Goal: Use online tool/utility: Utilize a website feature to perform a specific function

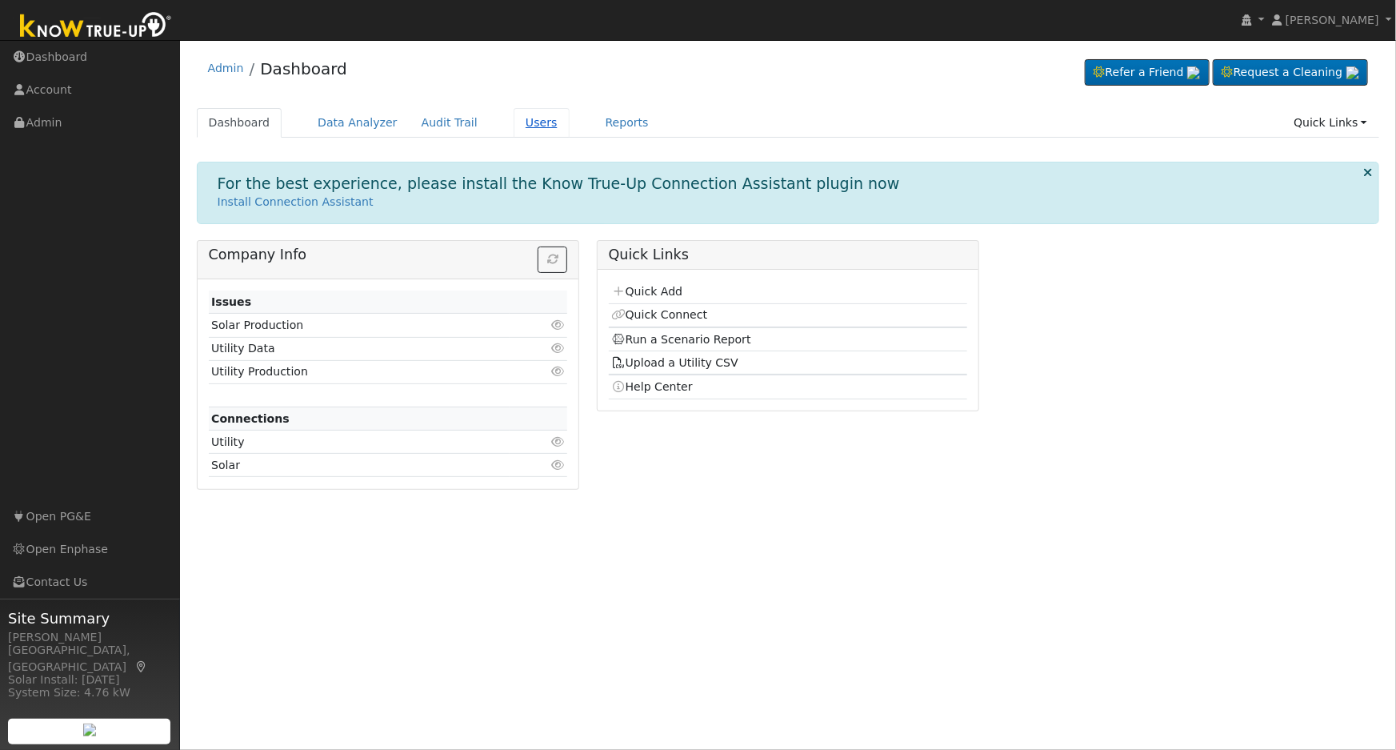
click at [515, 122] on link "Users" at bounding box center [542, 123] width 56 height 30
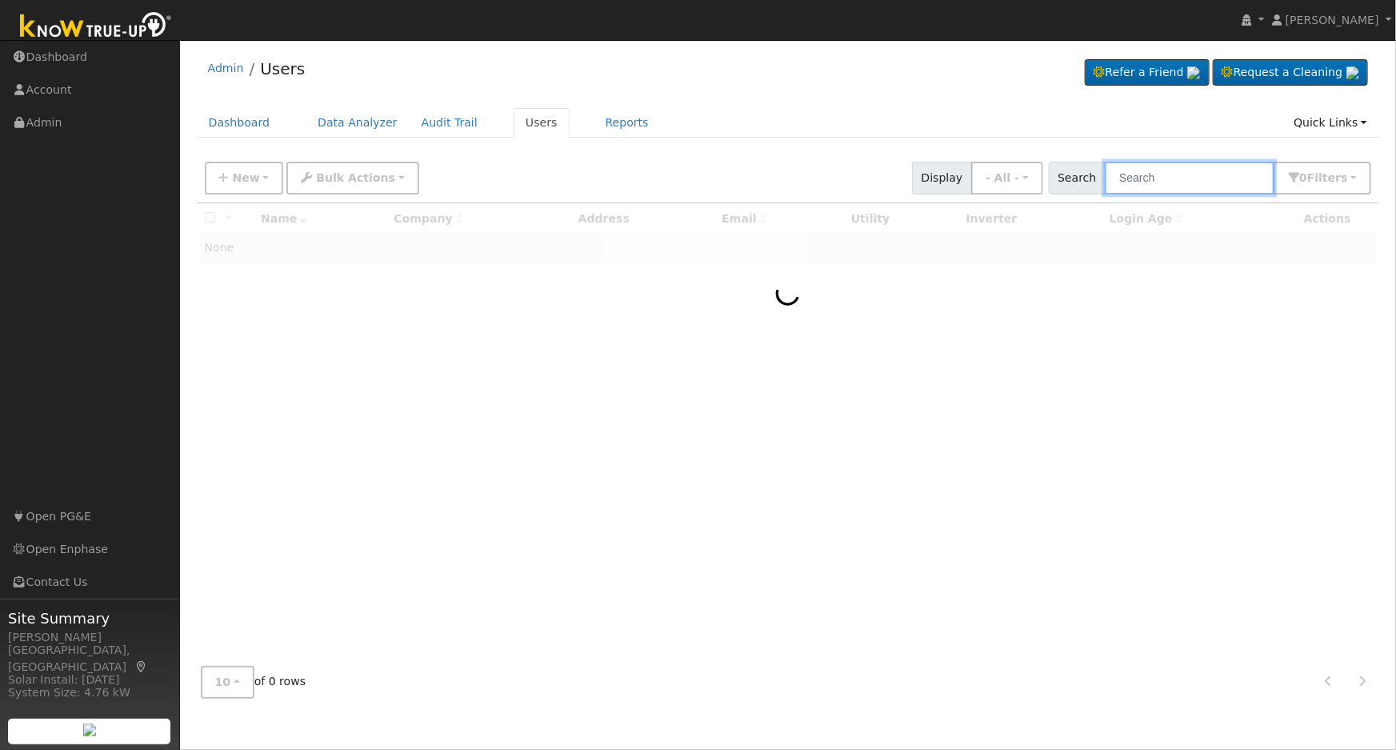
click at [1122, 183] on input "text" at bounding box center [1190, 178] width 170 height 33
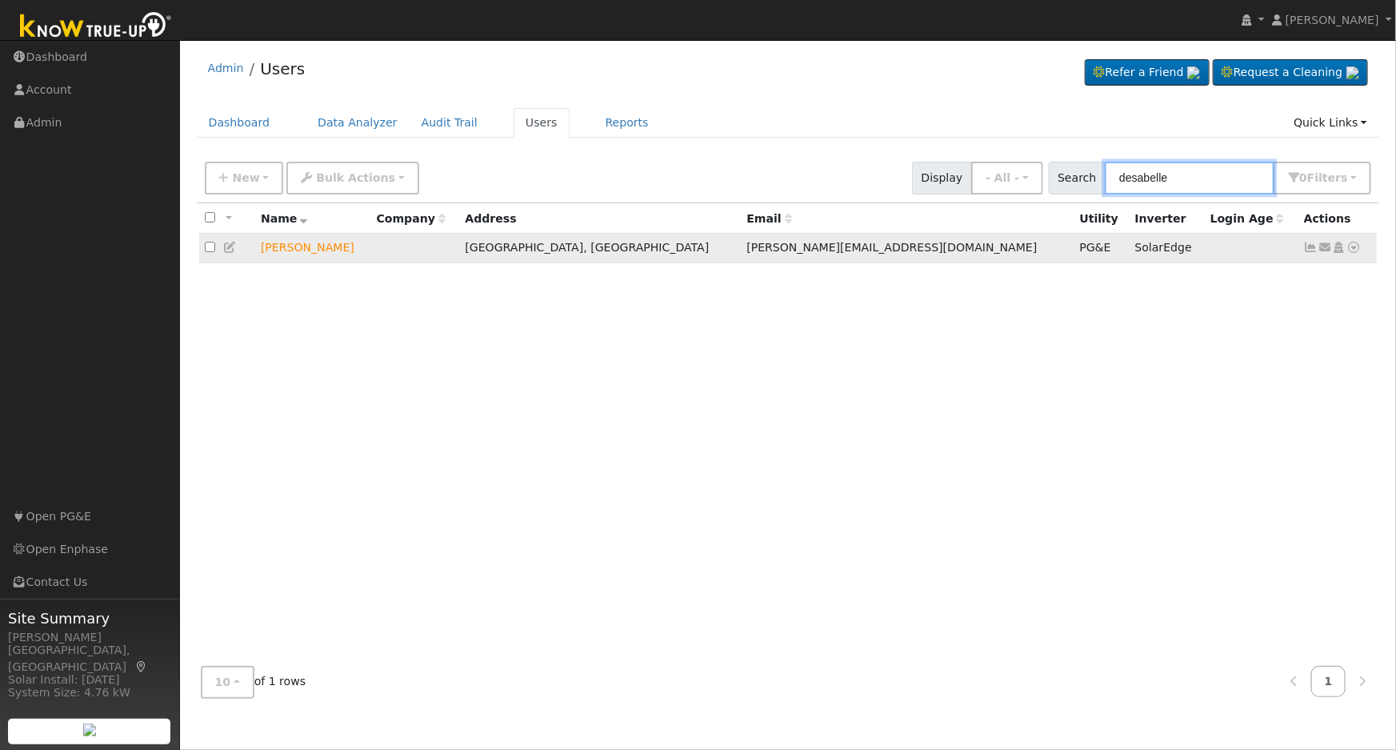
type input "desabelle"
click at [1353, 253] on icon at bounding box center [1355, 247] width 14 height 11
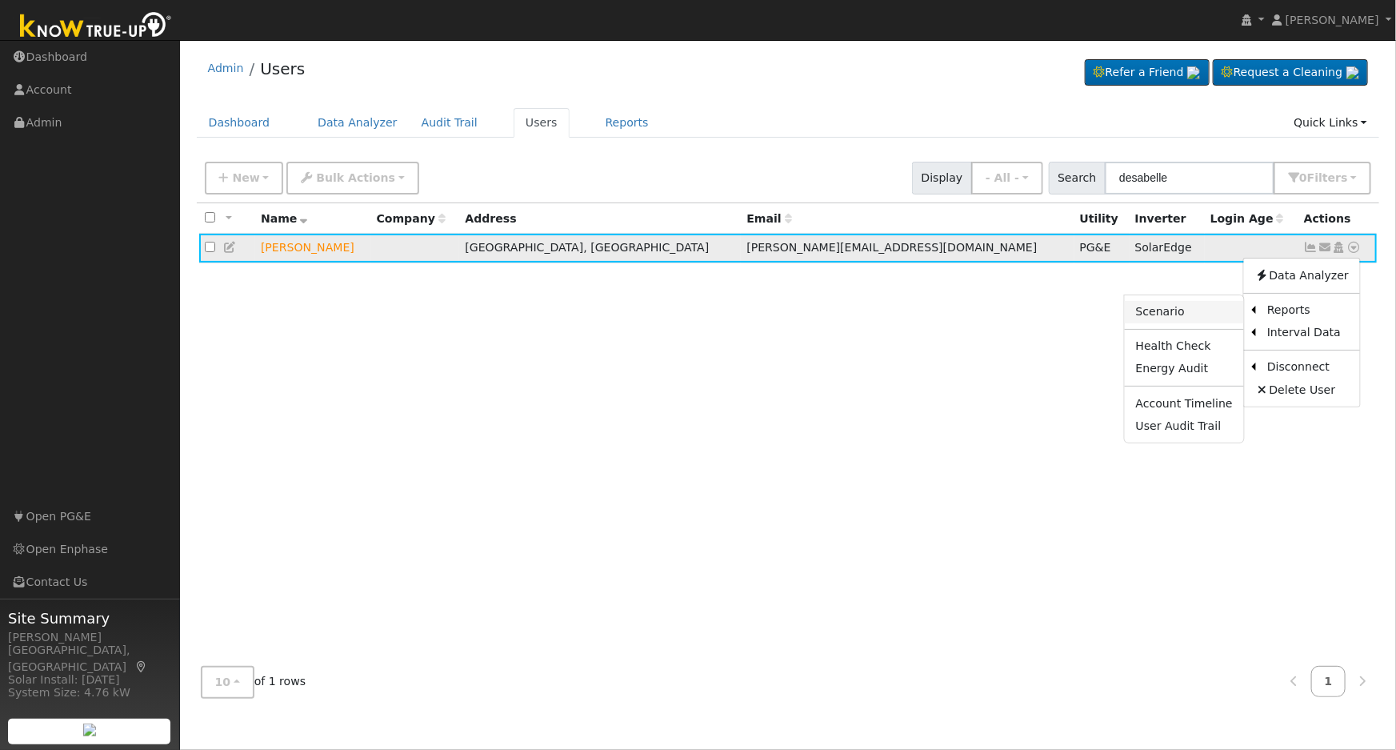
click at [1224, 312] on link "Scenario" at bounding box center [1184, 312] width 119 height 22
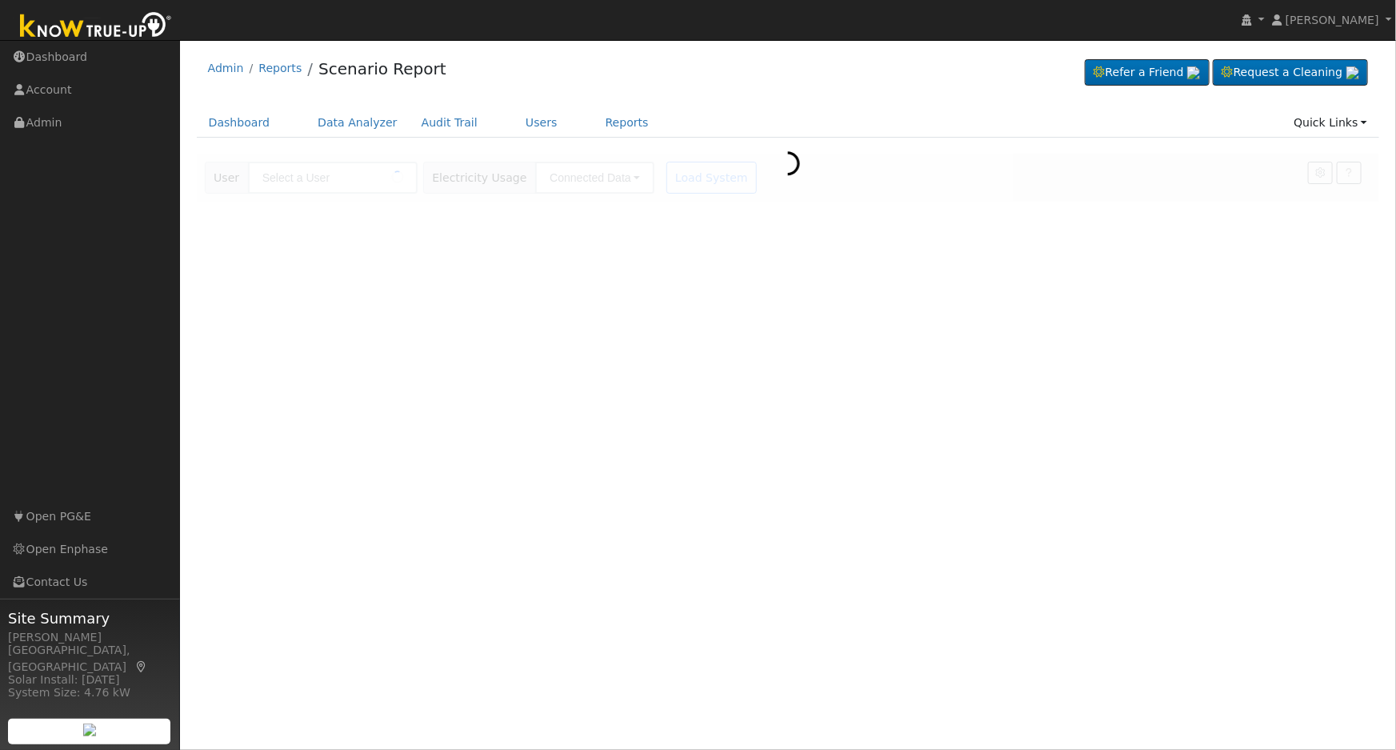
type input "[PERSON_NAME]"
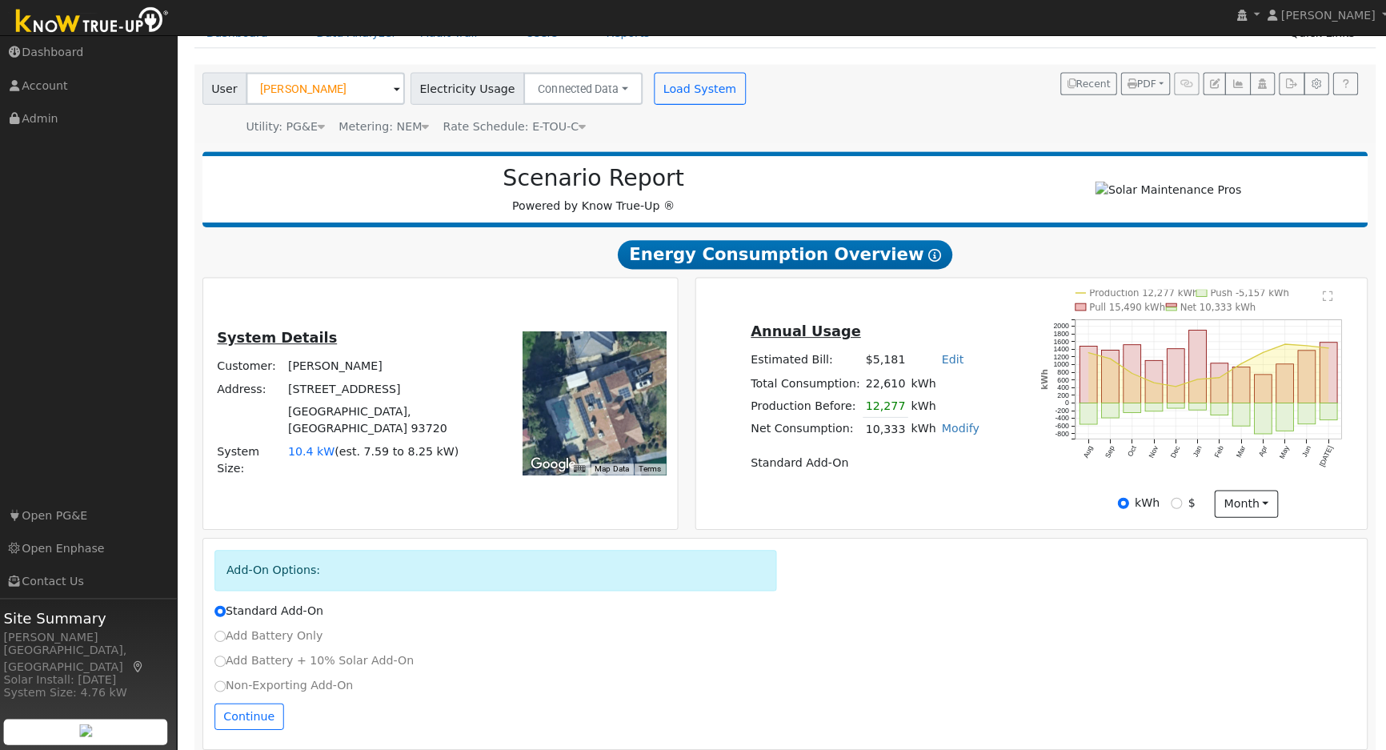
scroll to position [104, 0]
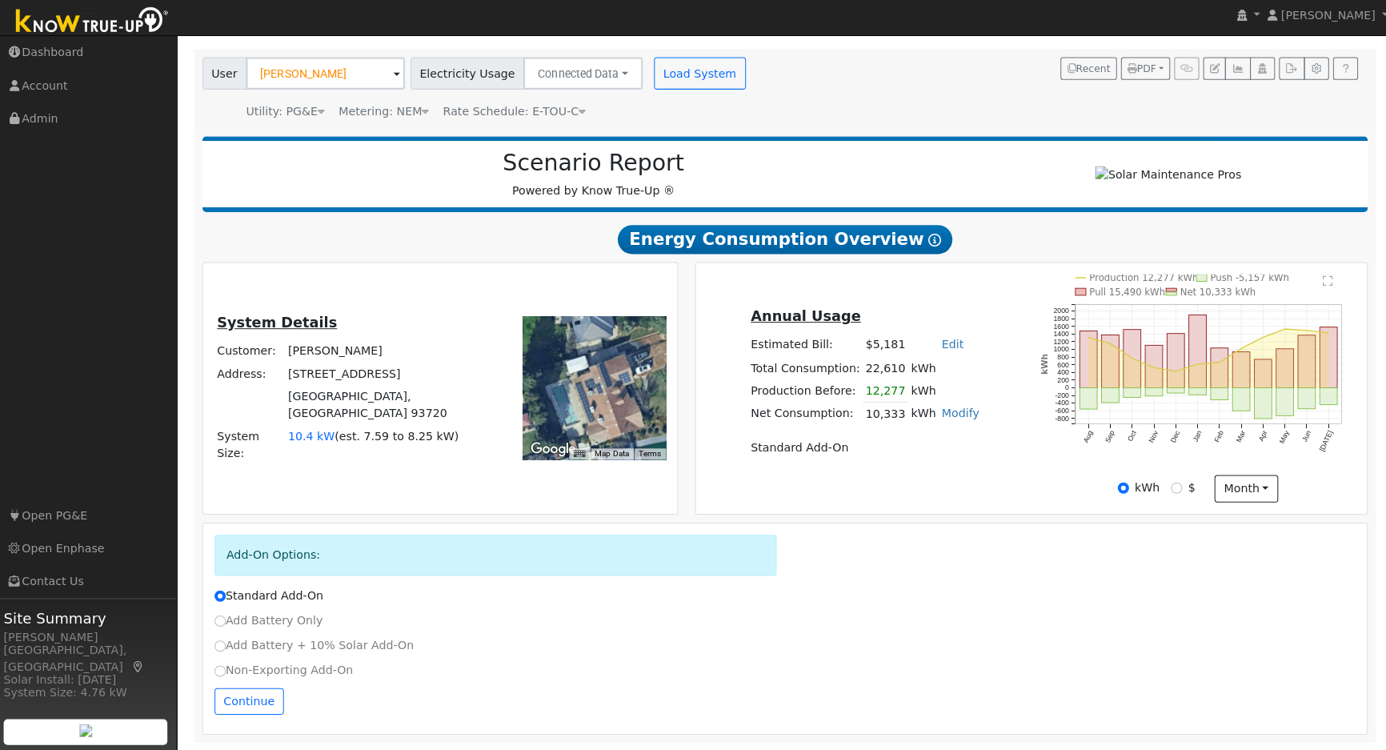
click at [258, 663] on label "Non-Exporting Add-On" at bounding box center [286, 670] width 138 height 17
click at [228, 665] on input "Non-Exporting Add-On" at bounding box center [222, 670] width 11 height 11
radio input "true"
radio input "false"
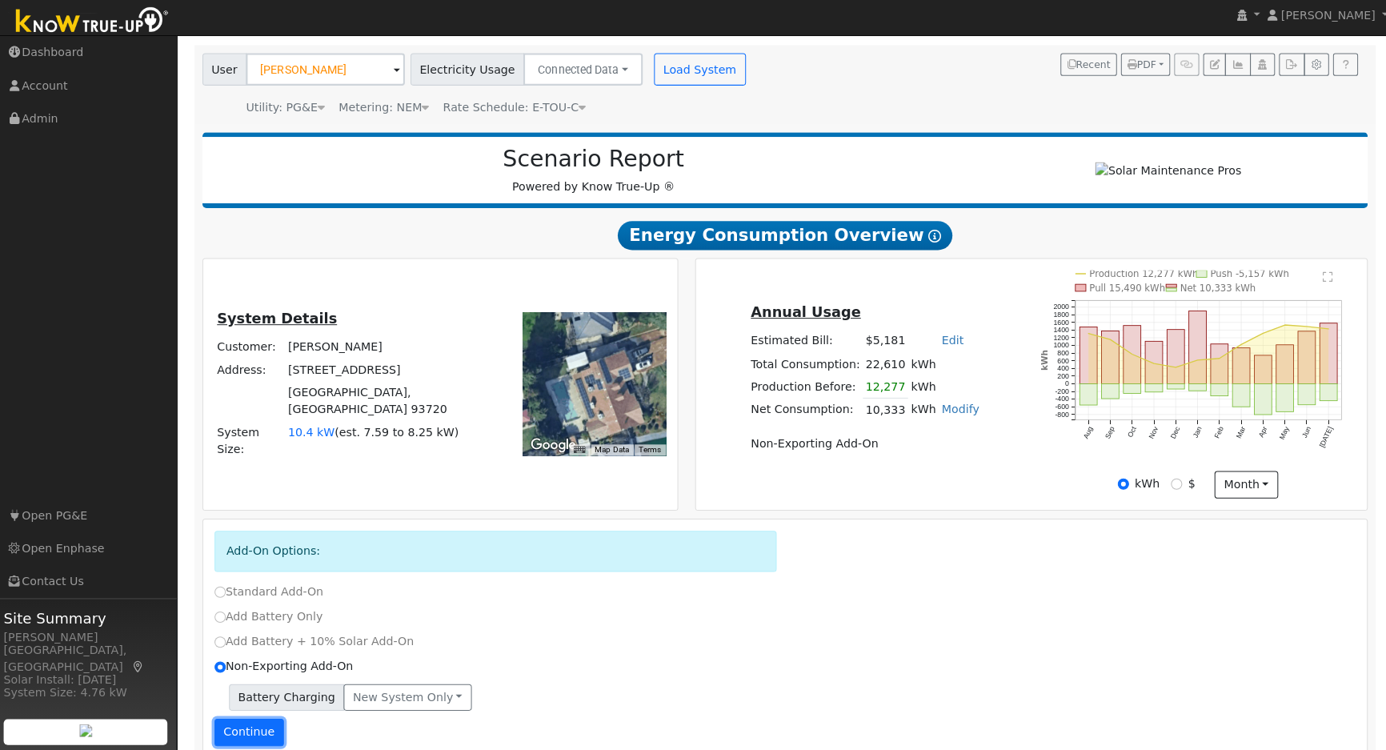
click at [245, 729] on button "Continue" at bounding box center [251, 731] width 69 height 27
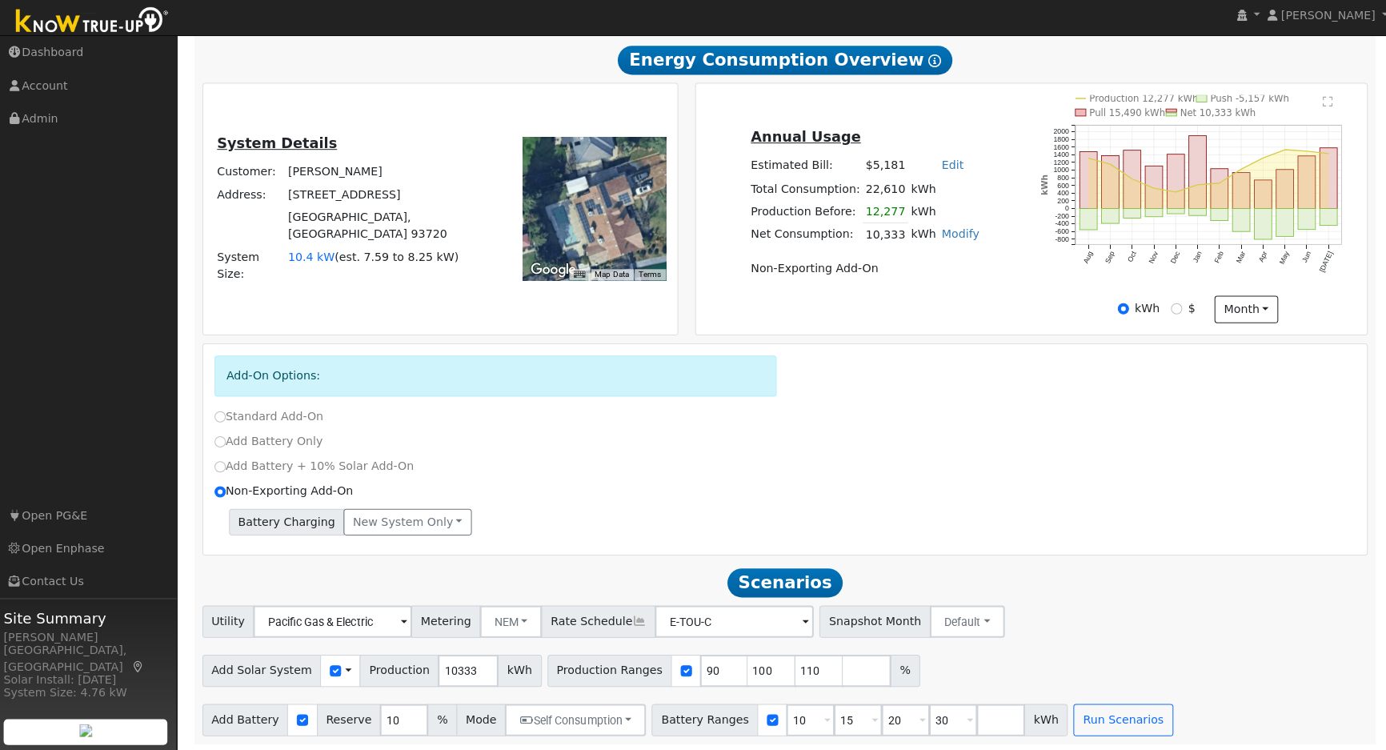
scroll to position [284, 0]
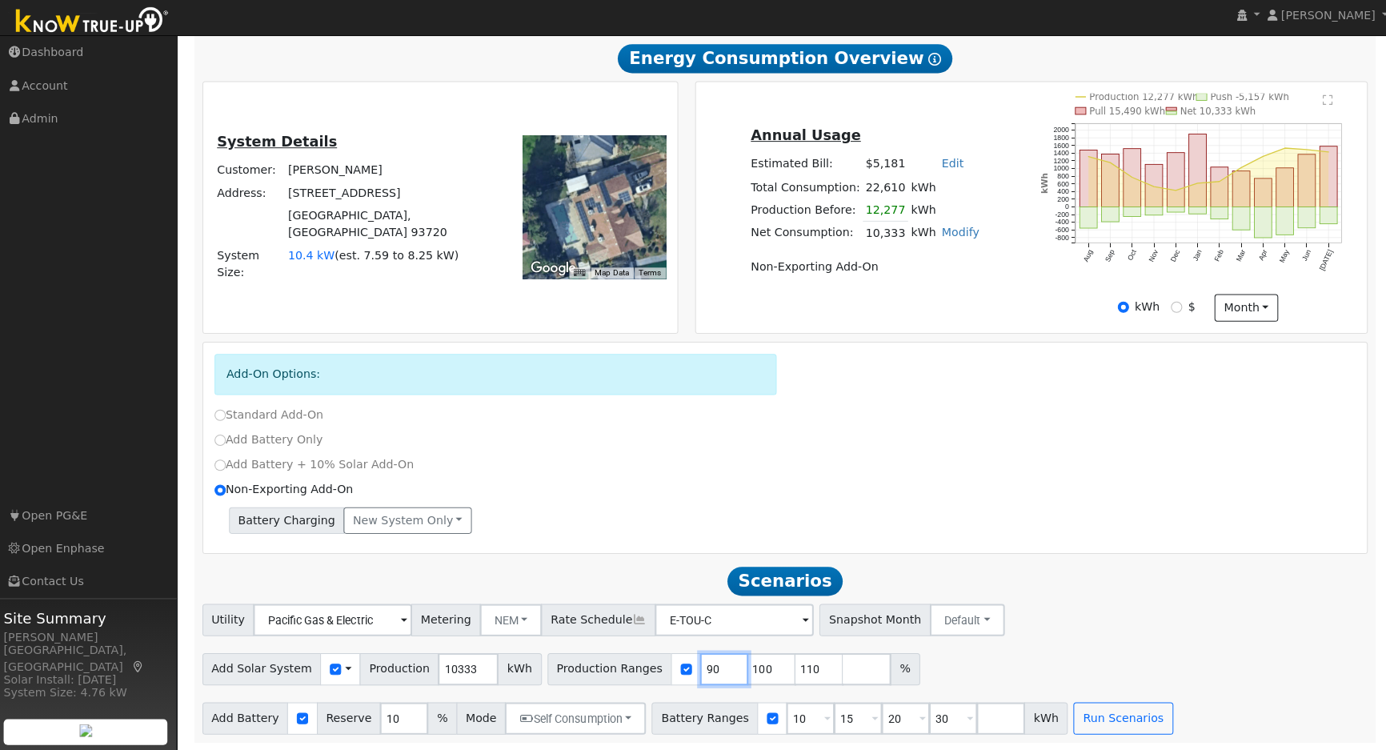
click at [699, 677] on input "90" at bounding box center [723, 669] width 48 height 32
type input "100"
type input "110"
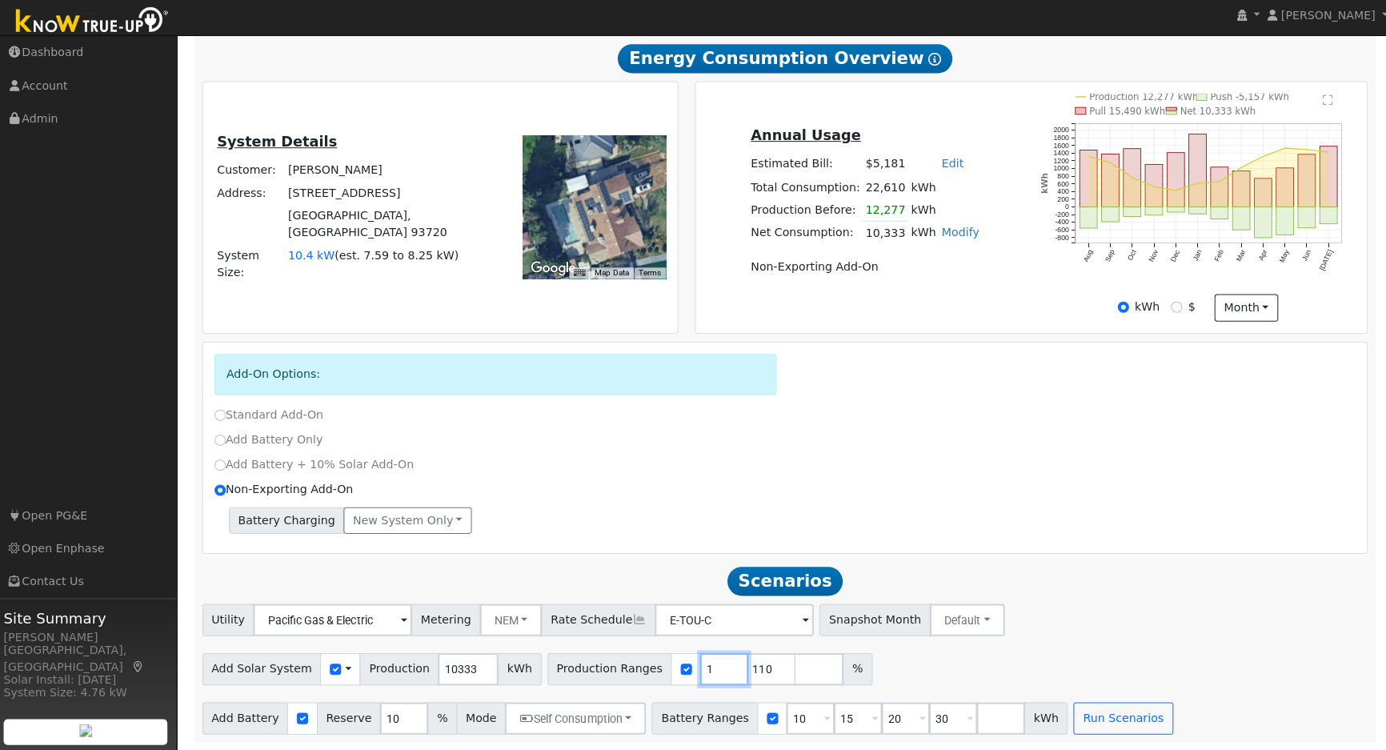
type input "110"
type input "1"
type input "87"
click at [784, 723] on input "10" at bounding box center [808, 718] width 48 height 32
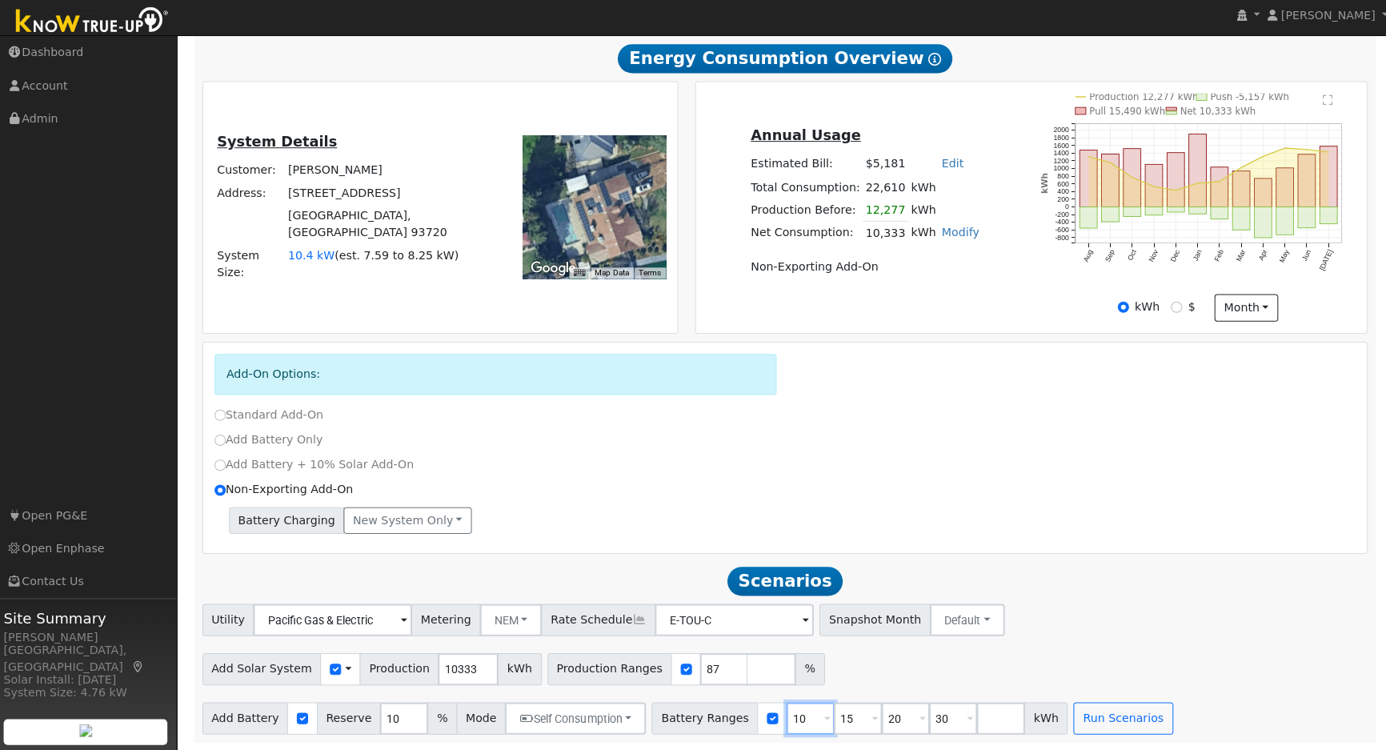
click at [784, 723] on input "10" at bounding box center [808, 718] width 48 height 32
type input "15"
type input "20"
type input "30"
type input "20"
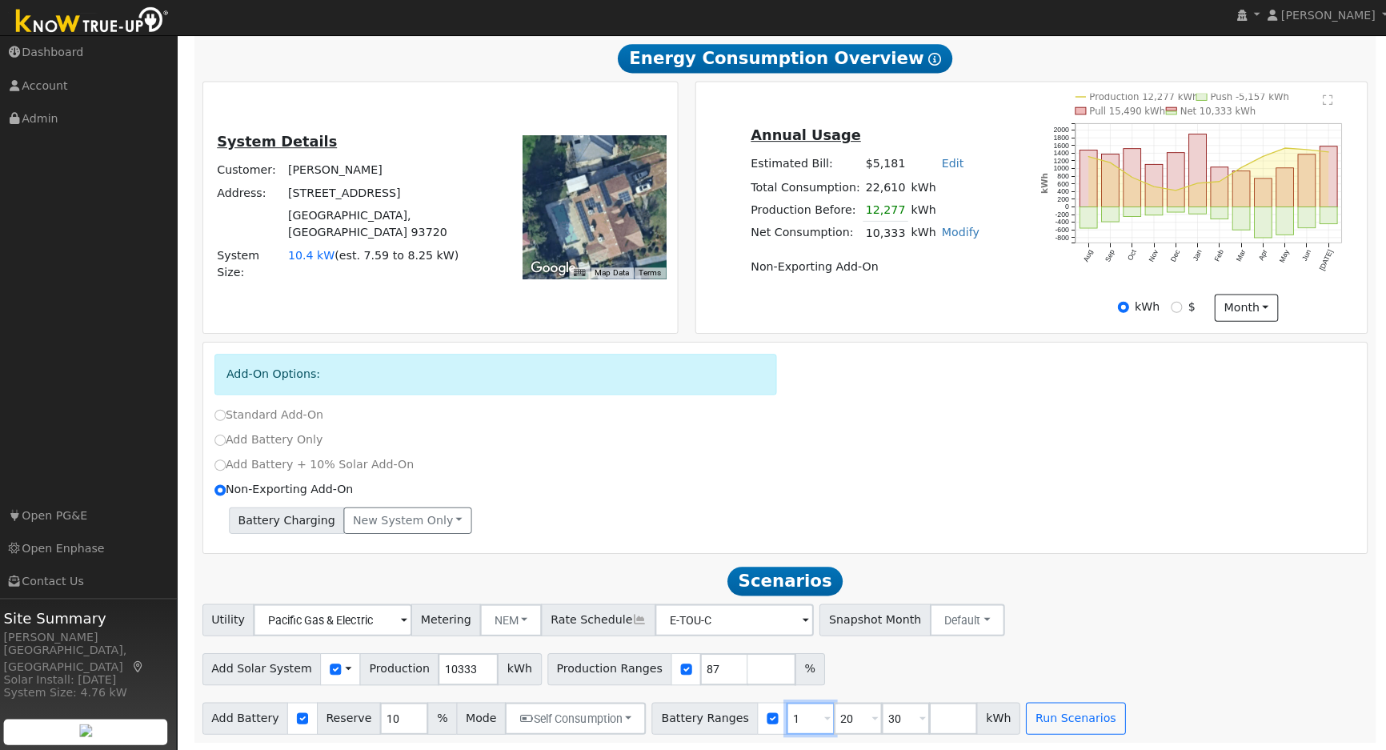
type input "30"
type input "3"
type input "13.5"
click at [394, 704] on input "10" at bounding box center [405, 718] width 48 height 32
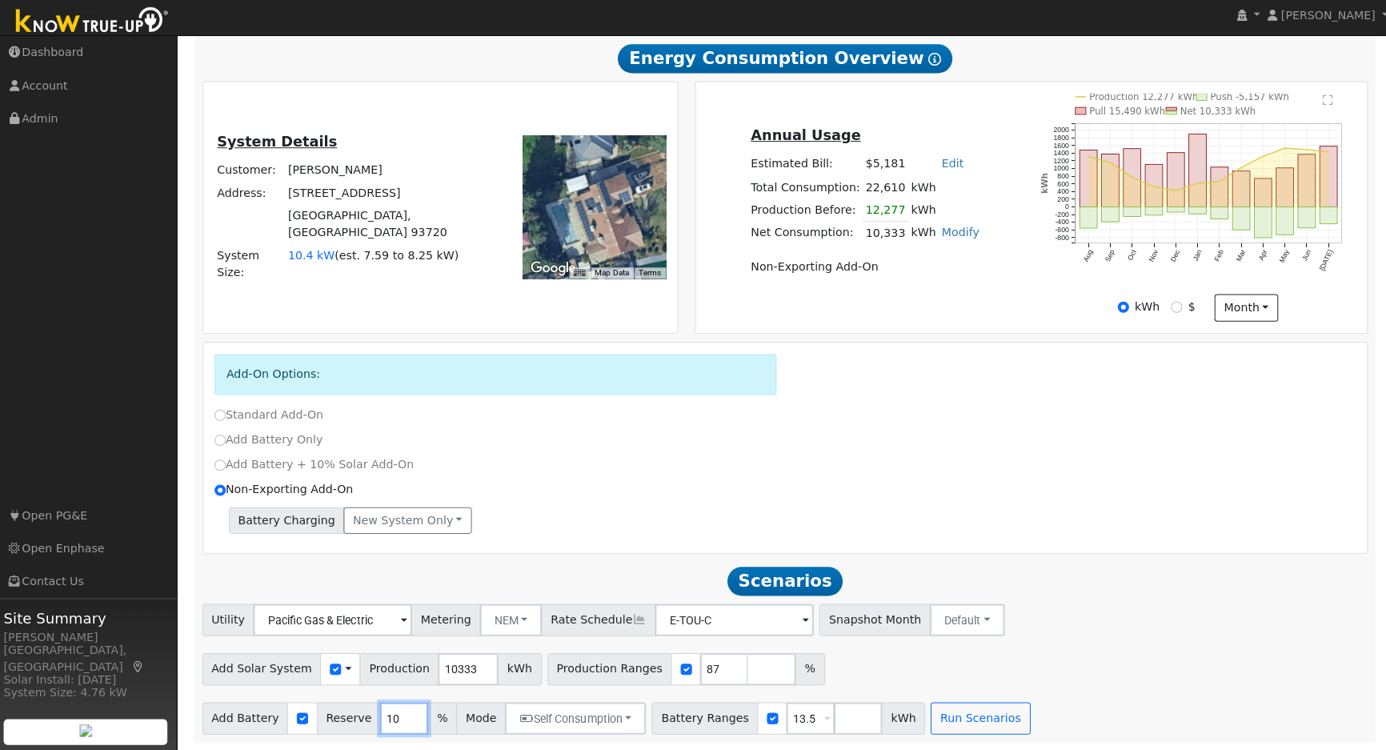
click at [394, 704] on input "10" at bounding box center [405, 718] width 48 height 32
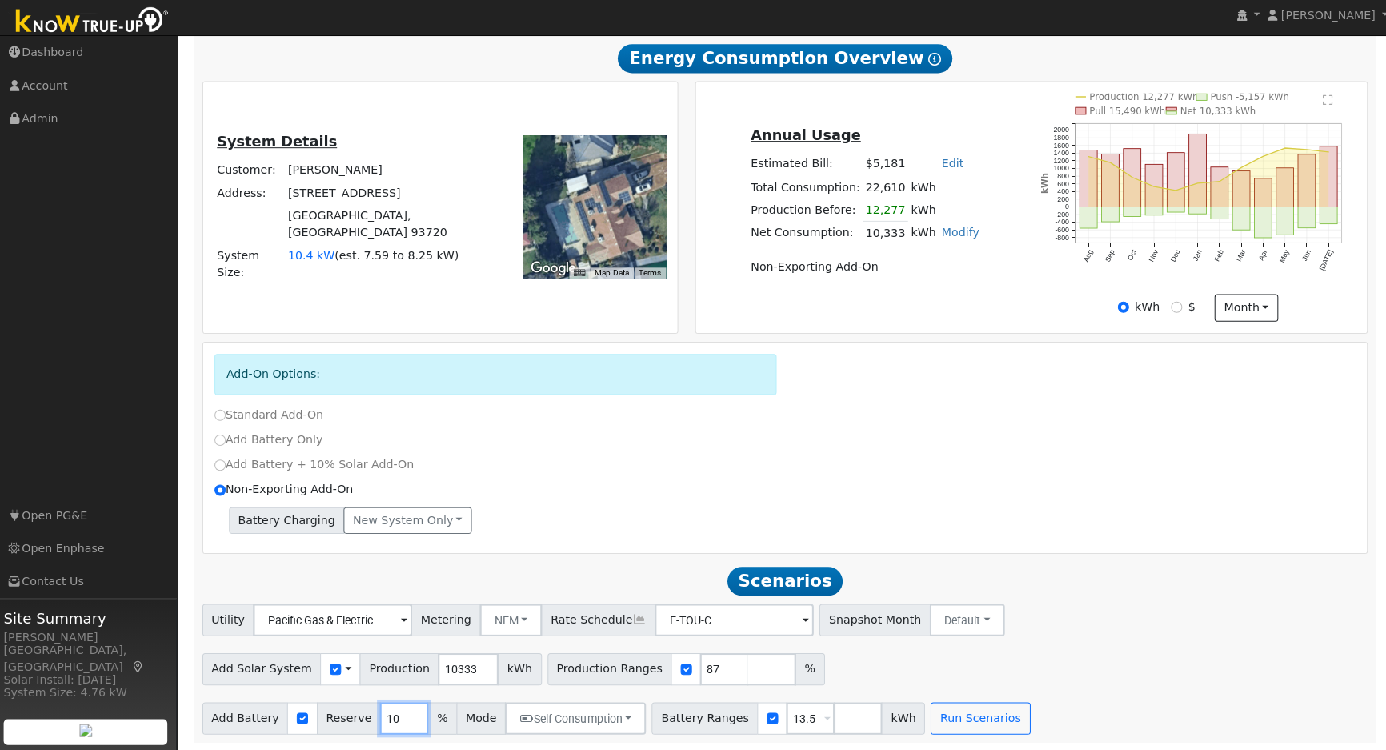
click at [394, 704] on input "10" at bounding box center [405, 718] width 48 height 32
type input "20"
click at [936, 716] on button "Run Scenarios" at bounding box center [976, 718] width 98 height 32
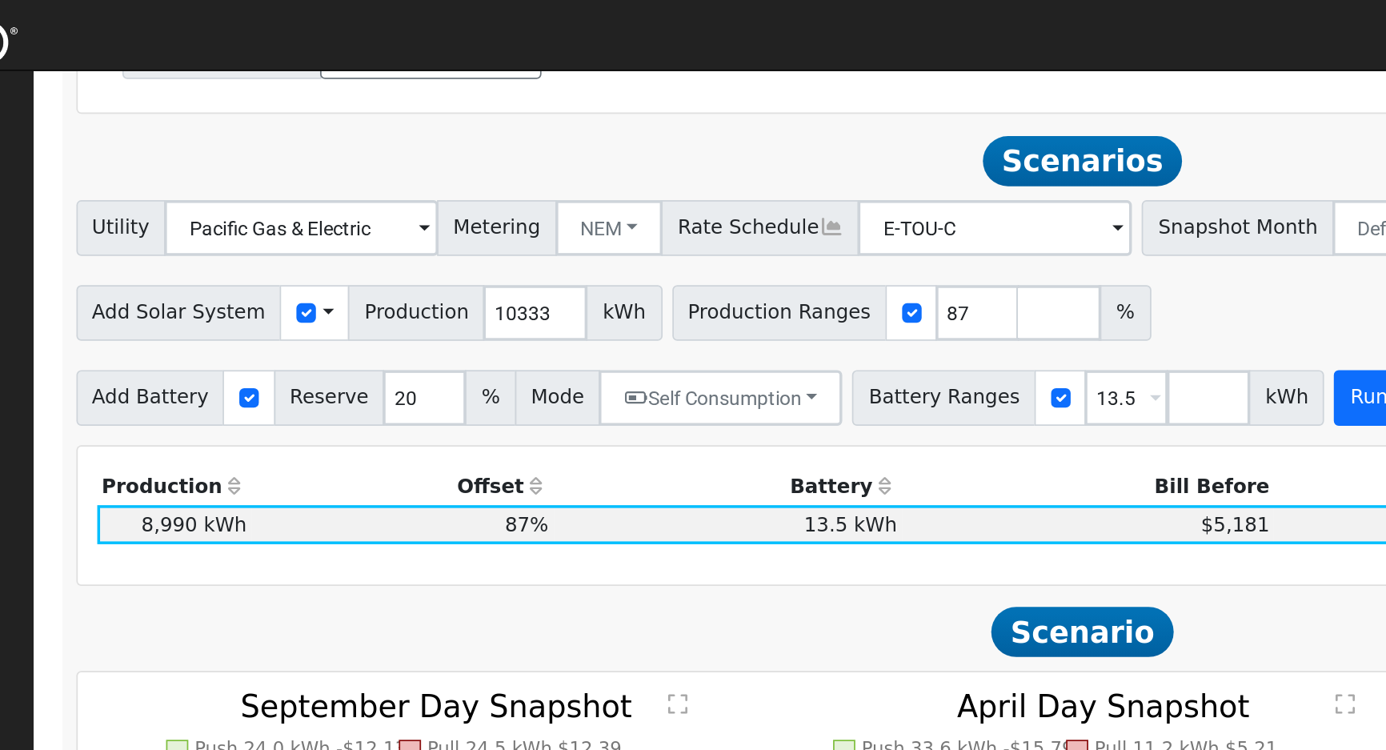
scroll to position [752, 0]
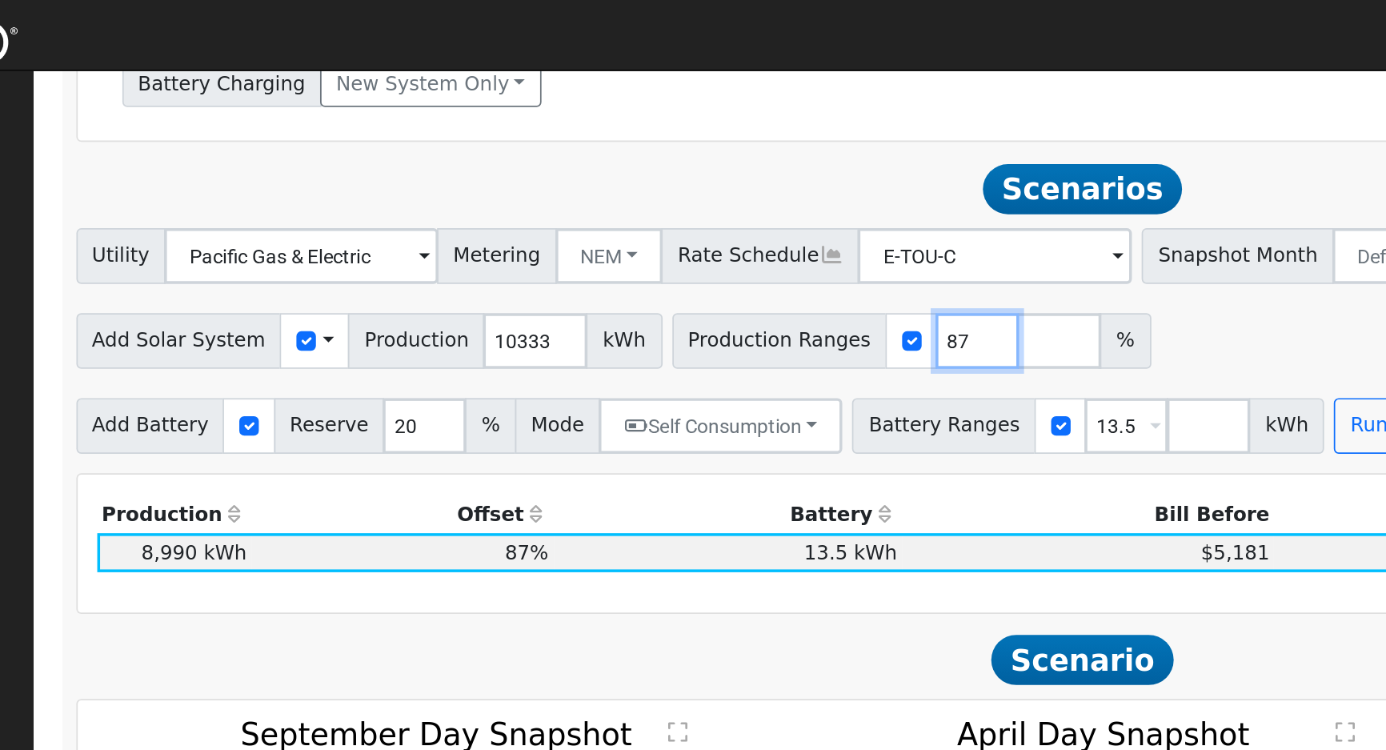
click at [699, 205] on input "87" at bounding box center [723, 196] width 48 height 32
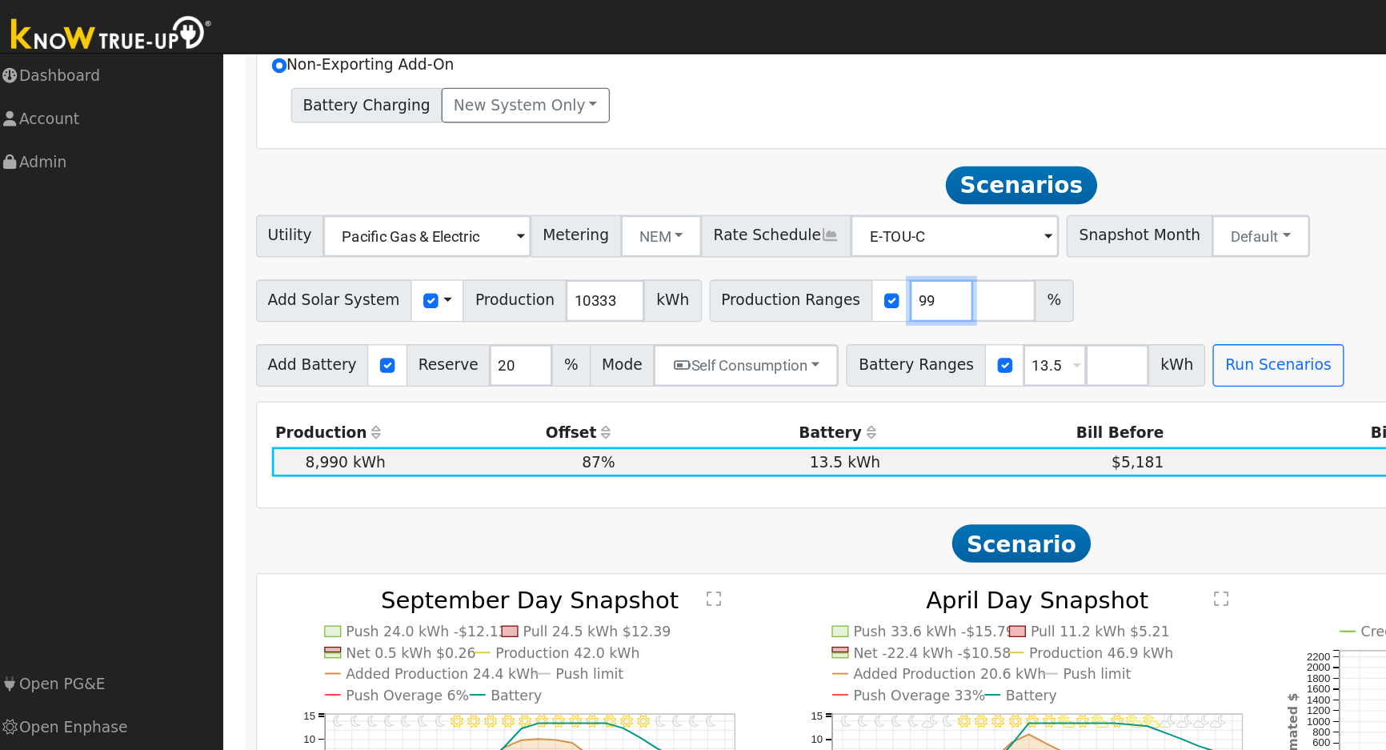
scroll to position [716, 0]
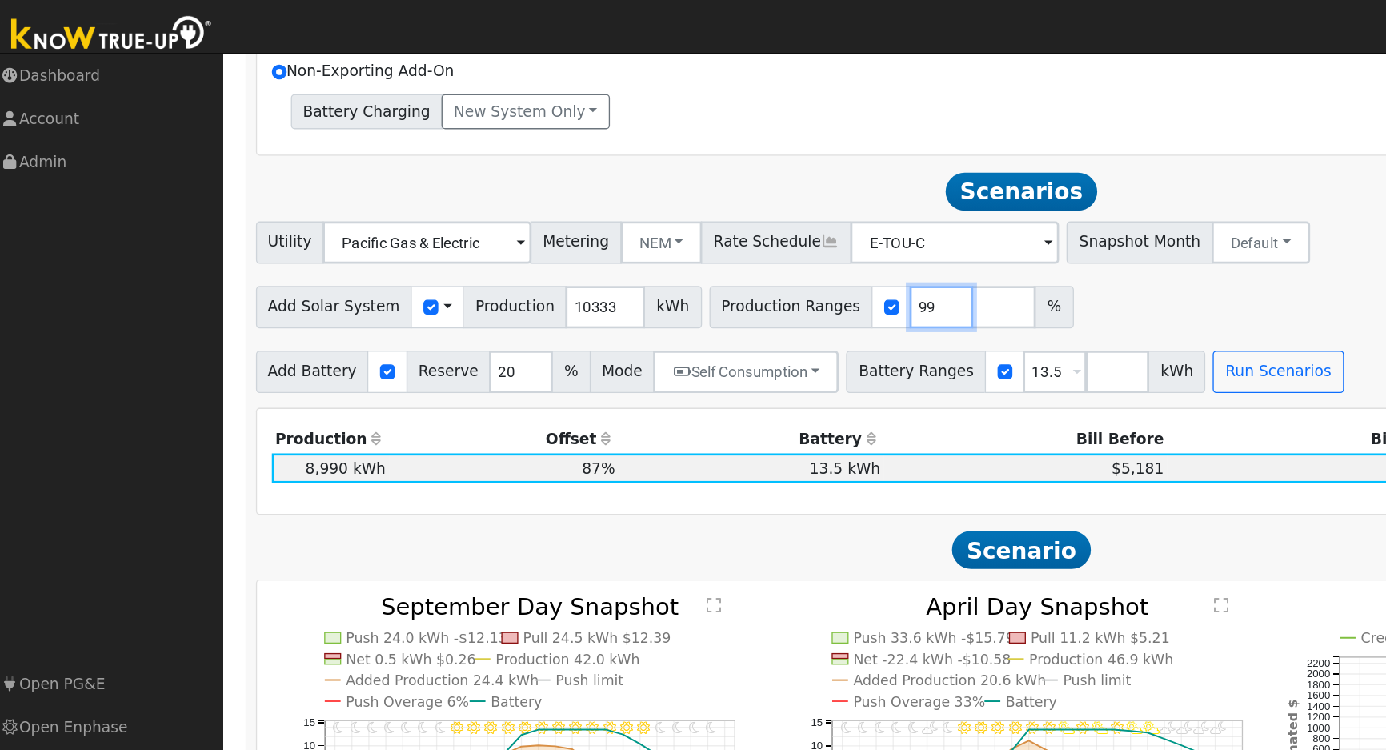
type input "99"
click at [927, 290] on button "Run Scenarios" at bounding box center [976, 281] width 98 height 32
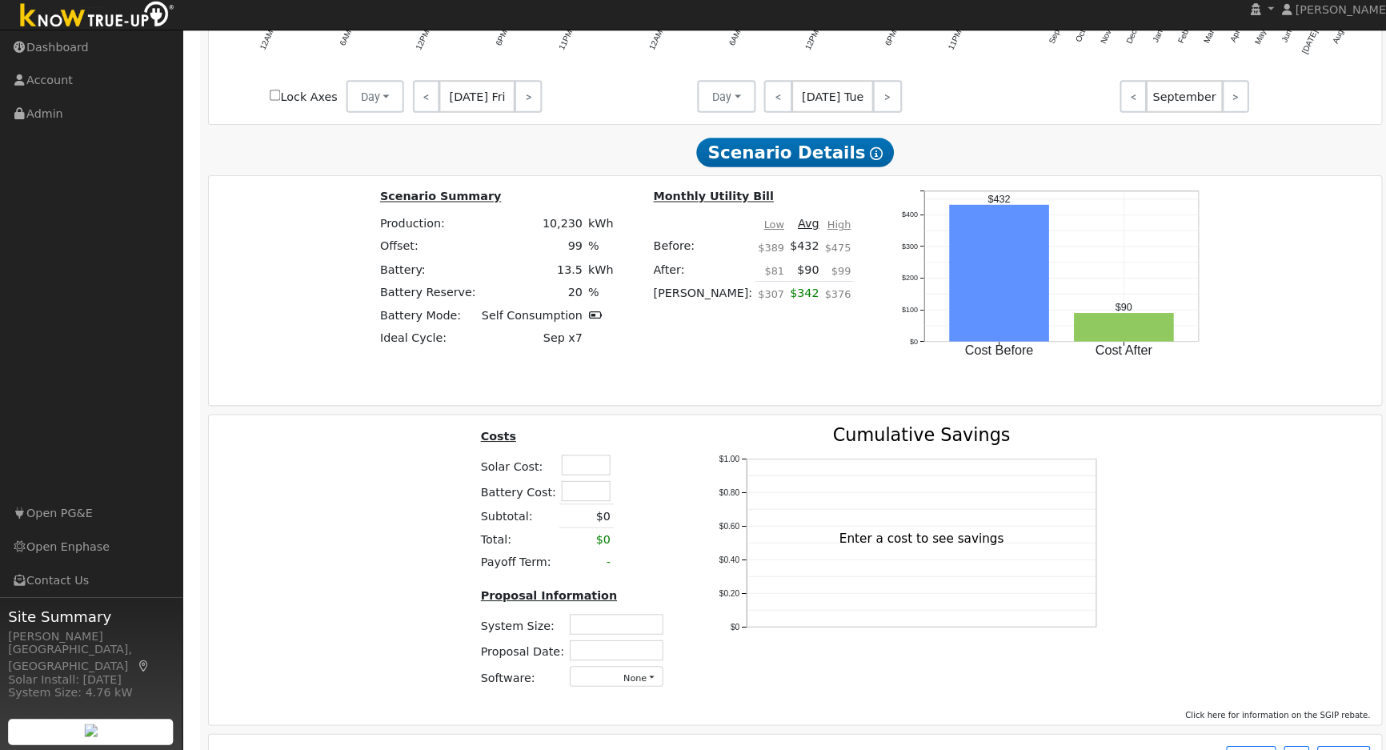
scroll to position [1312, 0]
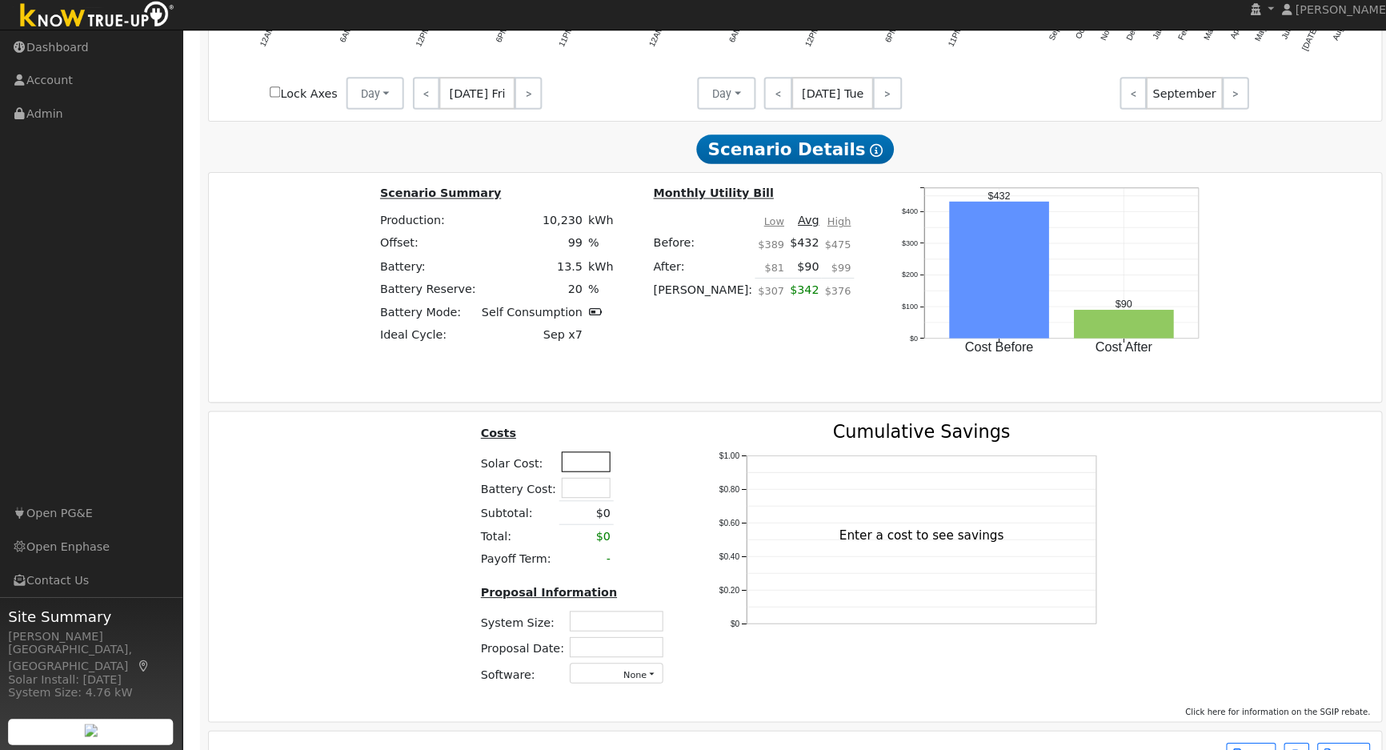
click at [578, 471] on input "text" at bounding box center [577, 465] width 48 height 20
click at [574, 489] on input "text" at bounding box center [577, 491] width 48 height 20
type input "$25,800"
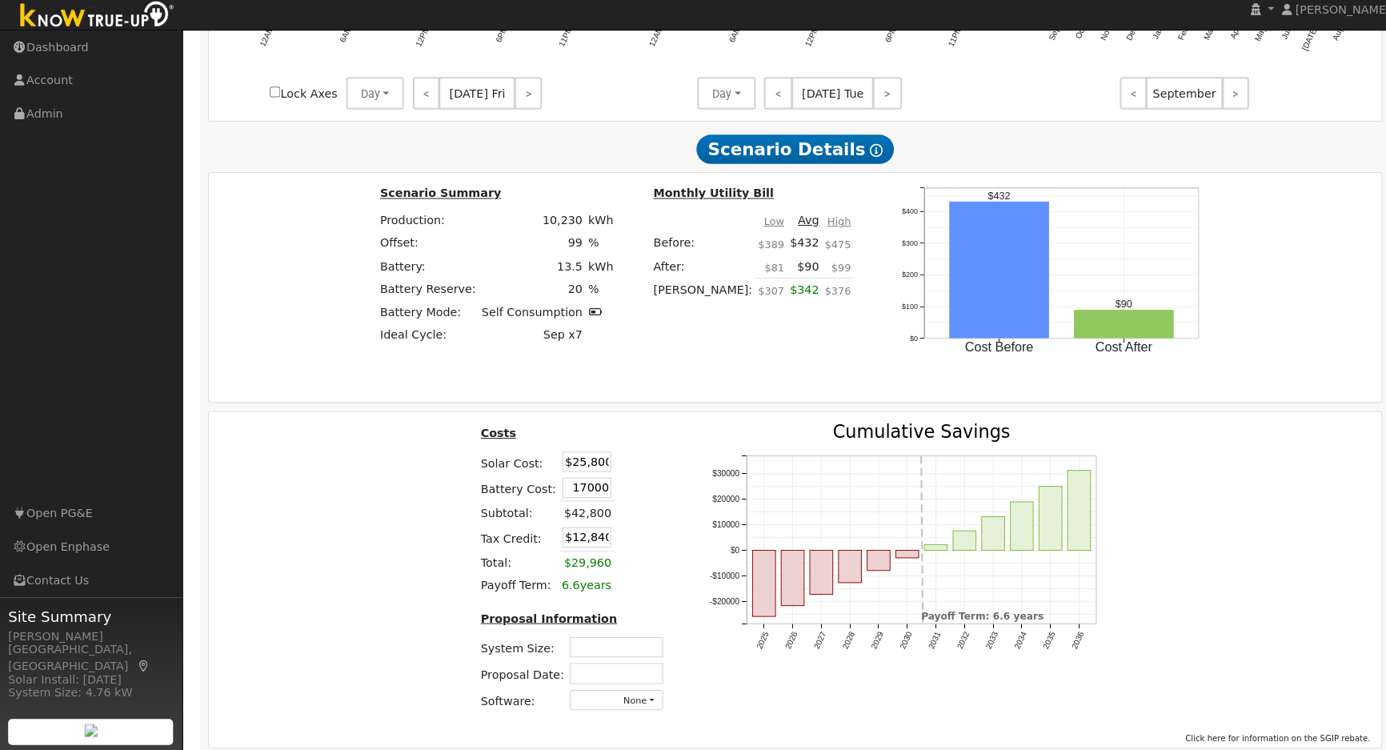
type input "$17,000"
type input "$12,840"
click at [618, 486] on td at bounding box center [619, 491] width 28 height 26
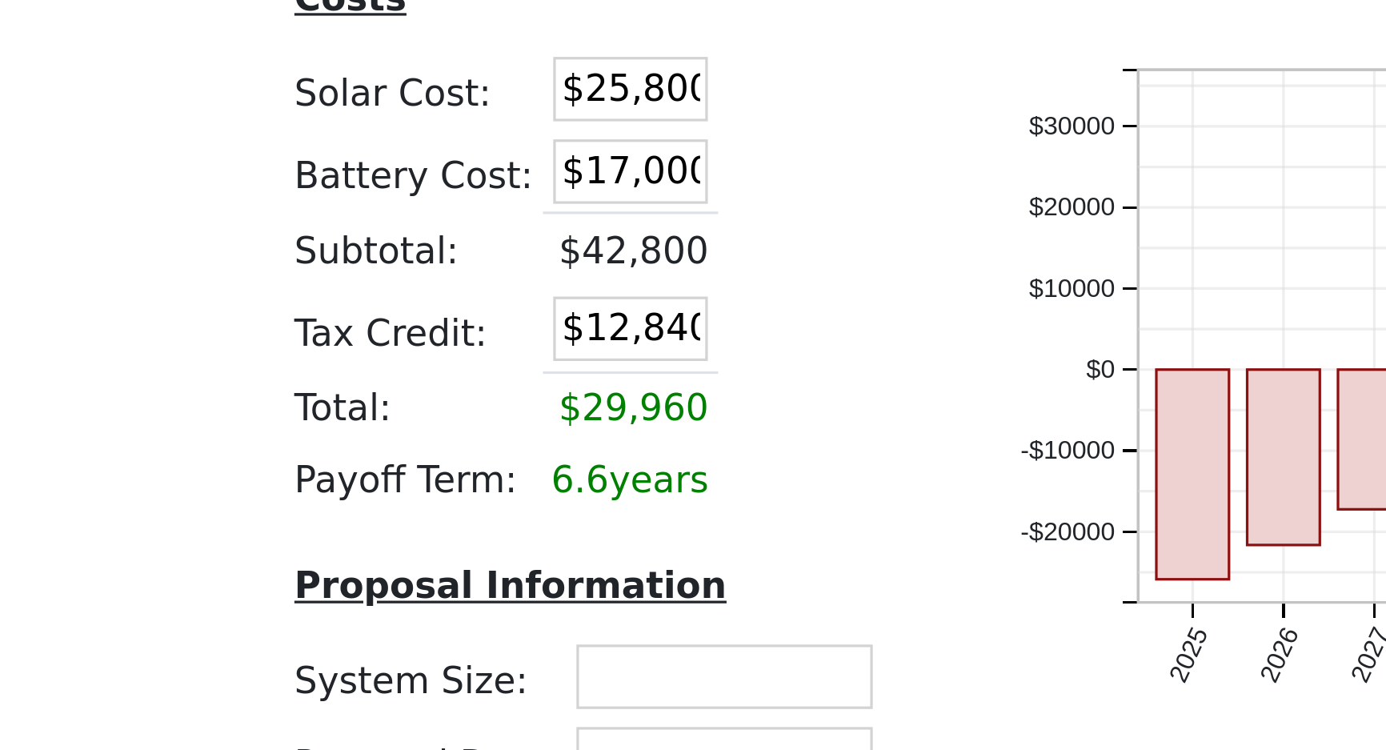
scroll to position [1236, 0]
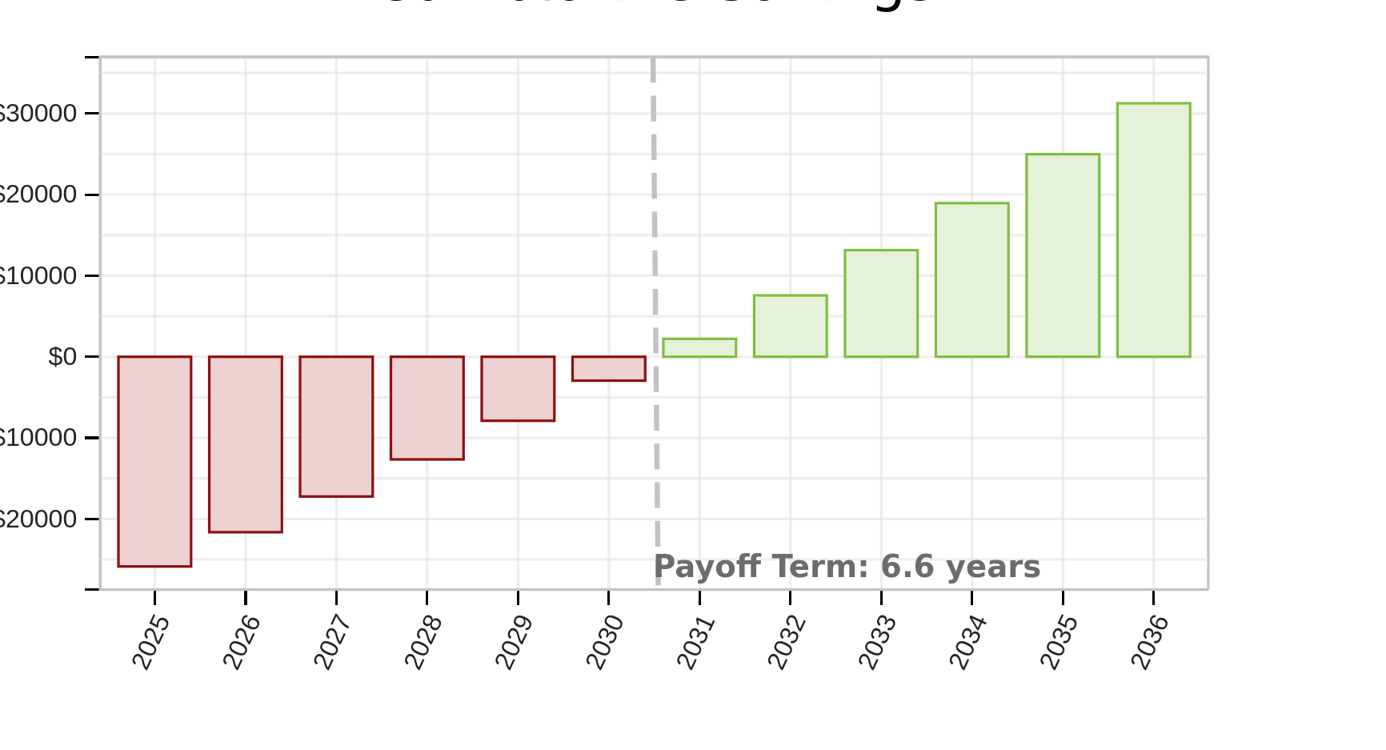
click at [928, 695] on text "Payoff Term: 6.6 years" at bounding box center [967, 692] width 121 height 11
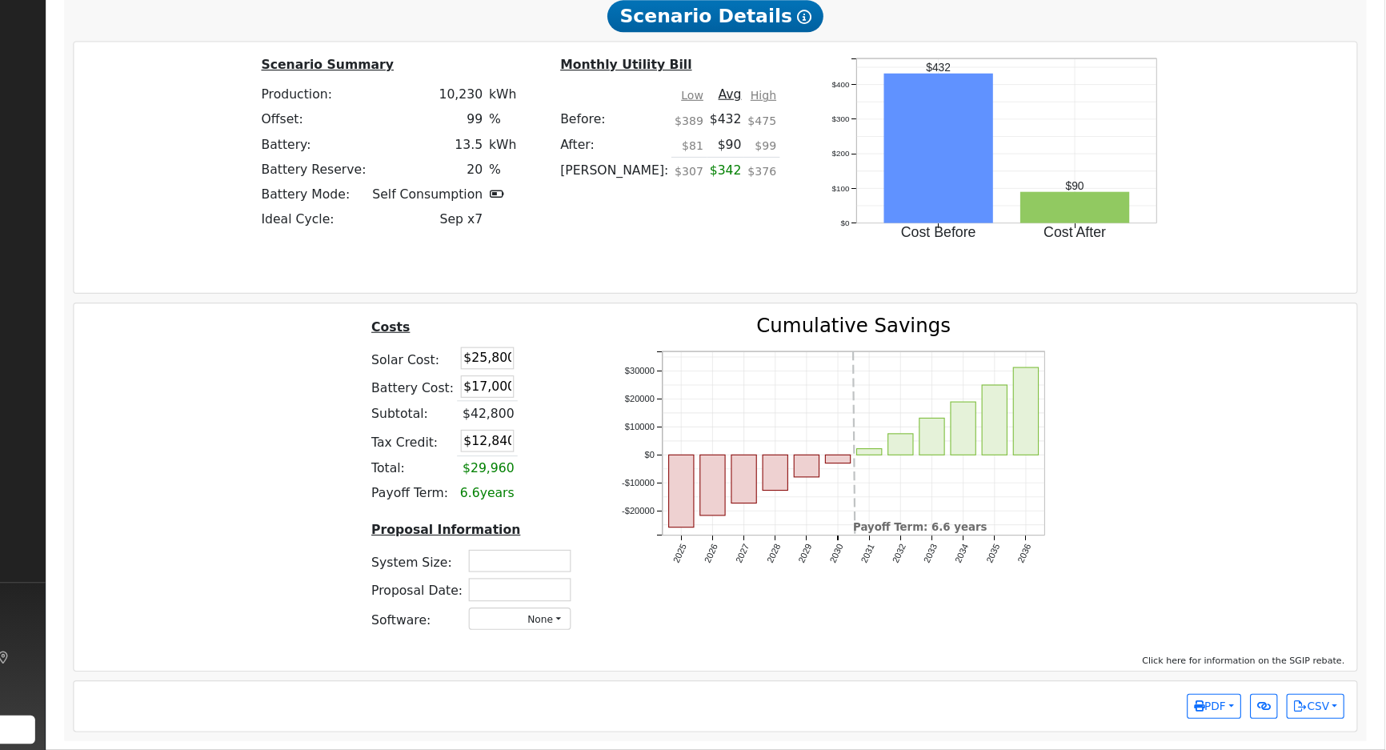
scroll to position [1383, 0]
click at [571, 406] on input "$25,800" at bounding box center [578, 397] width 48 height 20
click at [573, 441] on td "$42,800" at bounding box center [578, 447] width 54 height 23
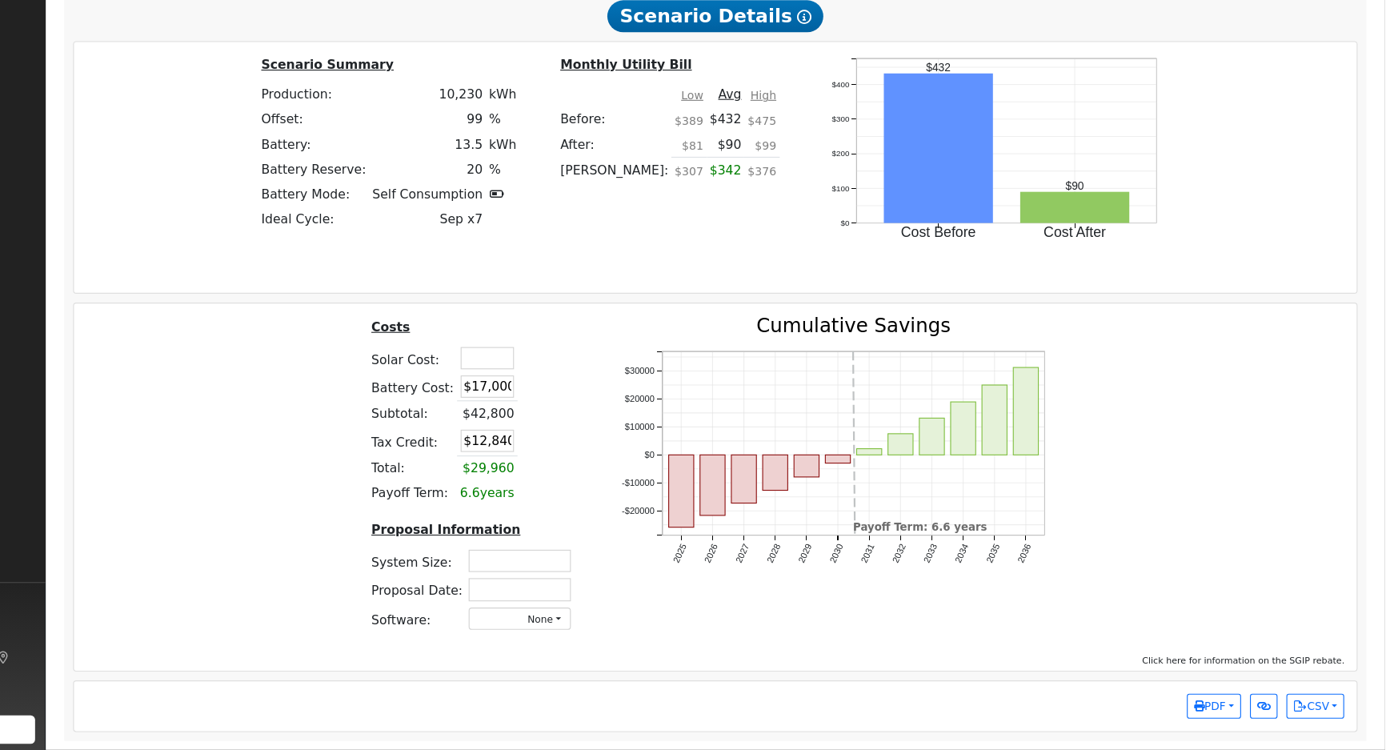
type input "$5,100"
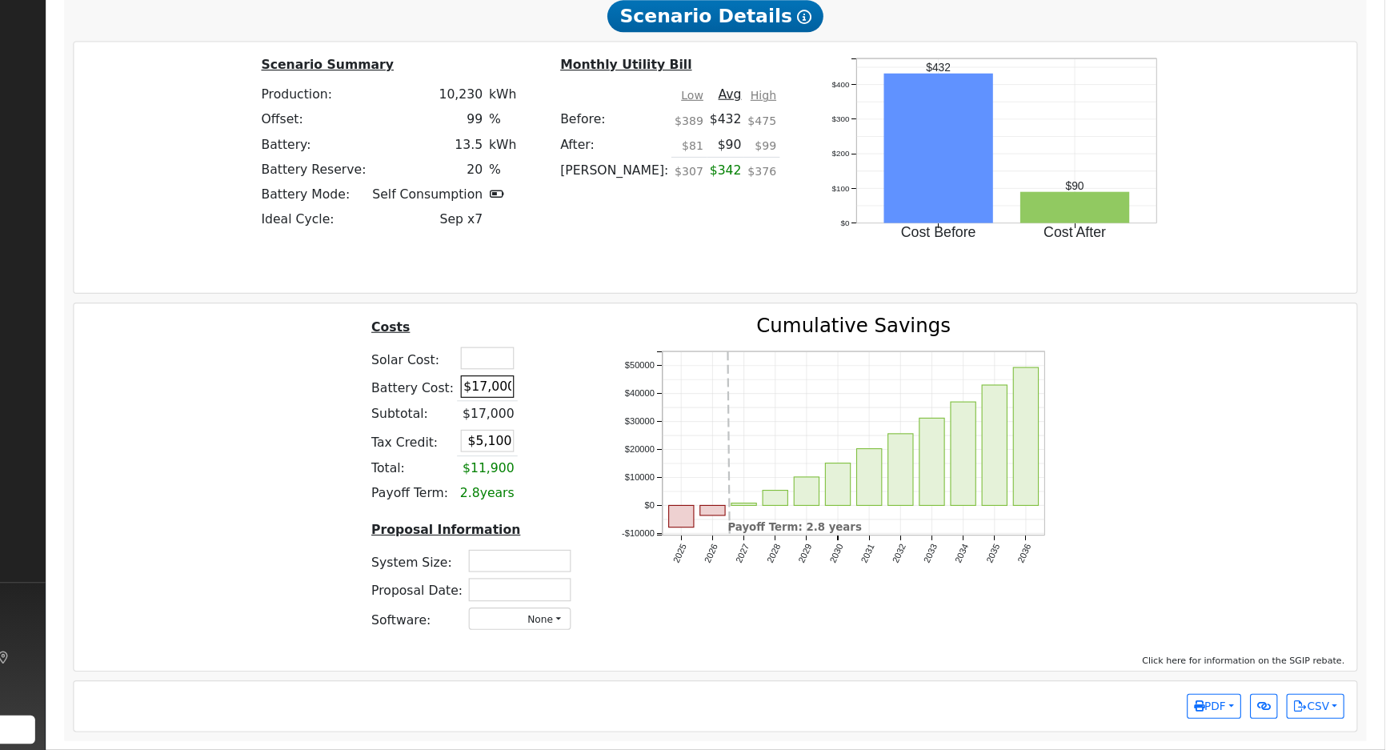
click at [578, 429] on input "$17,000" at bounding box center [578, 423] width 48 height 20
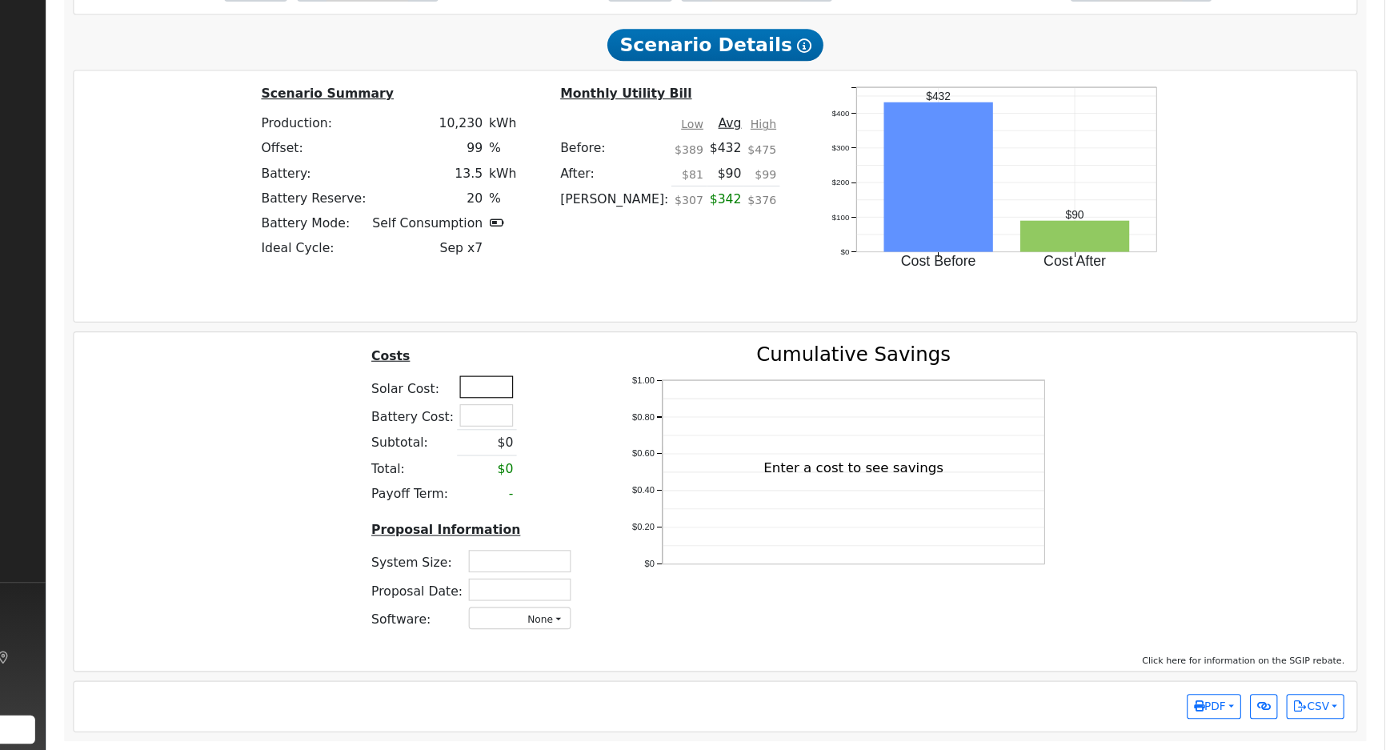
click at [575, 401] on table "Costs Solar Cost: Battery Cost: Subtotal: $0 Total: $0 Payoff Term: -" at bounding box center [566, 458] width 191 height 146
click at [412, 442] on div "Costs Solar Cost: 41800 Battery Cost: Subtotal: $0 Total: $0 Payoff Term: - Pro…" at bounding box center [783, 520] width 1167 height 270
type input "$41,800"
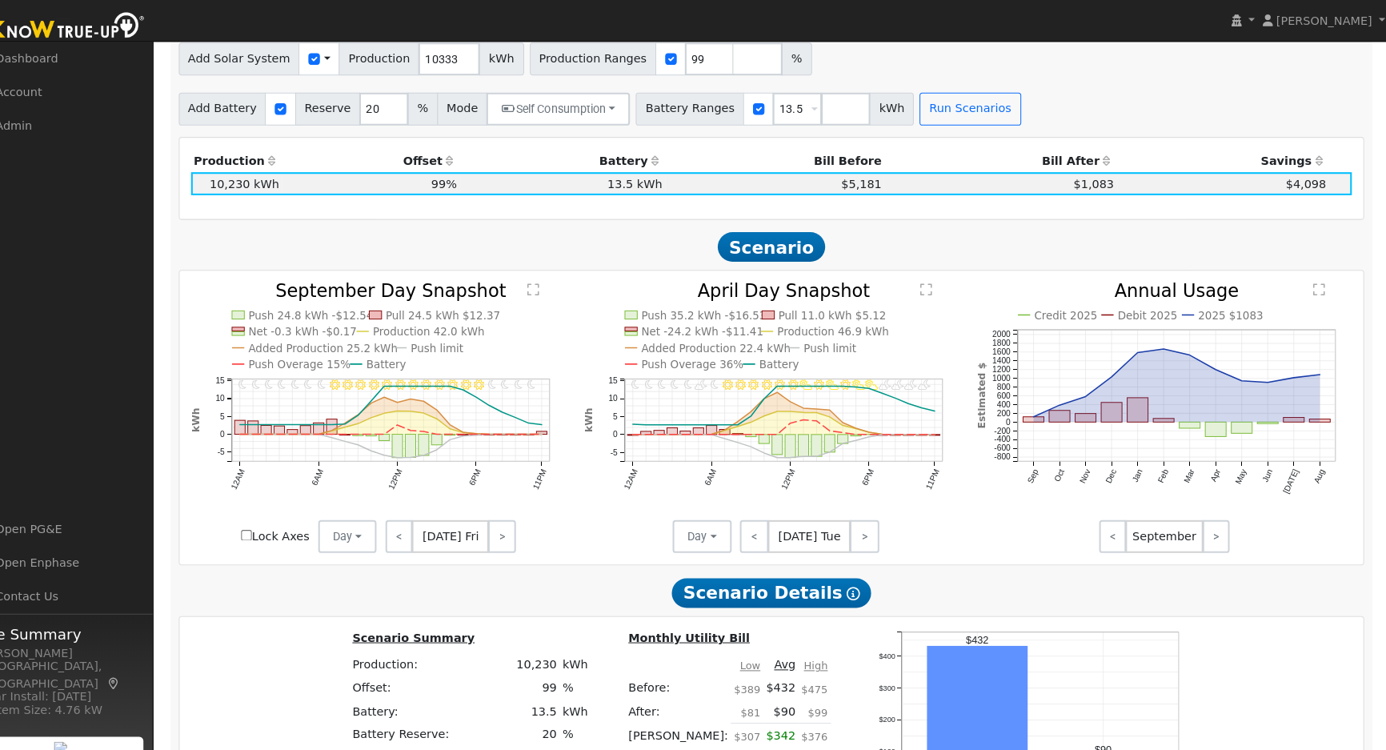
scroll to position [883, 0]
